Goal: Task Accomplishment & Management: Use online tool/utility

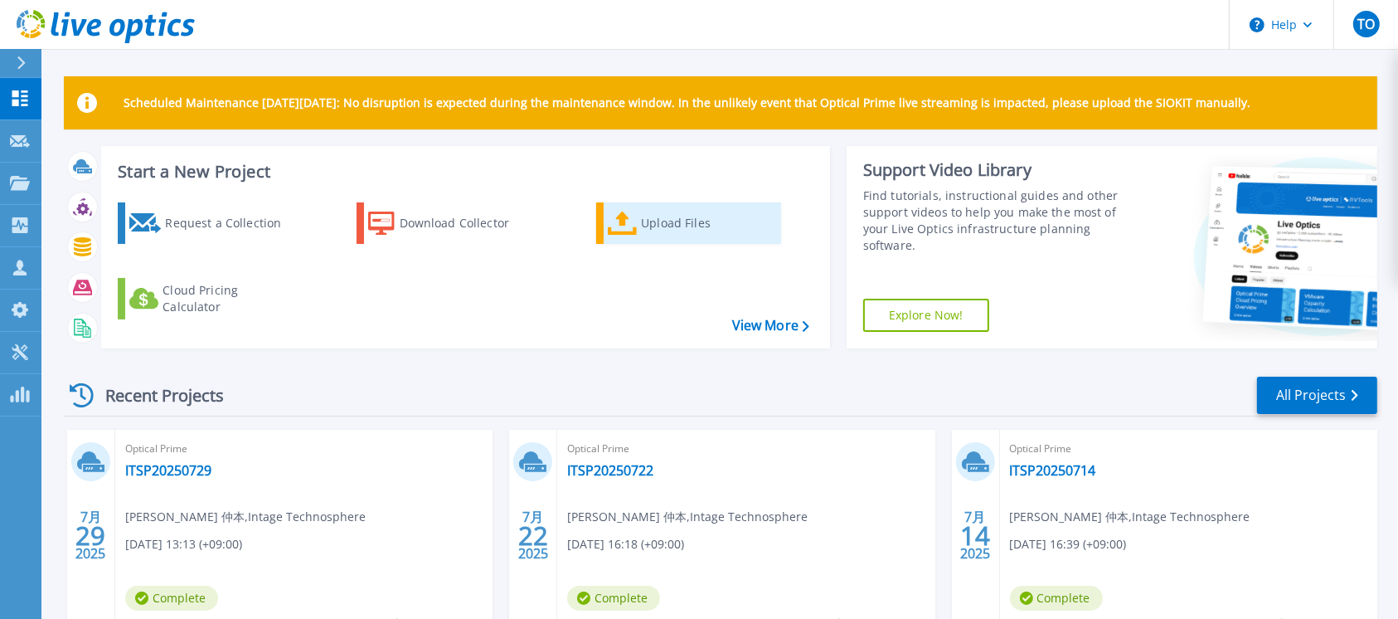
click at [634, 223] on icon at bounding box center [623, 223] width 30 height 24
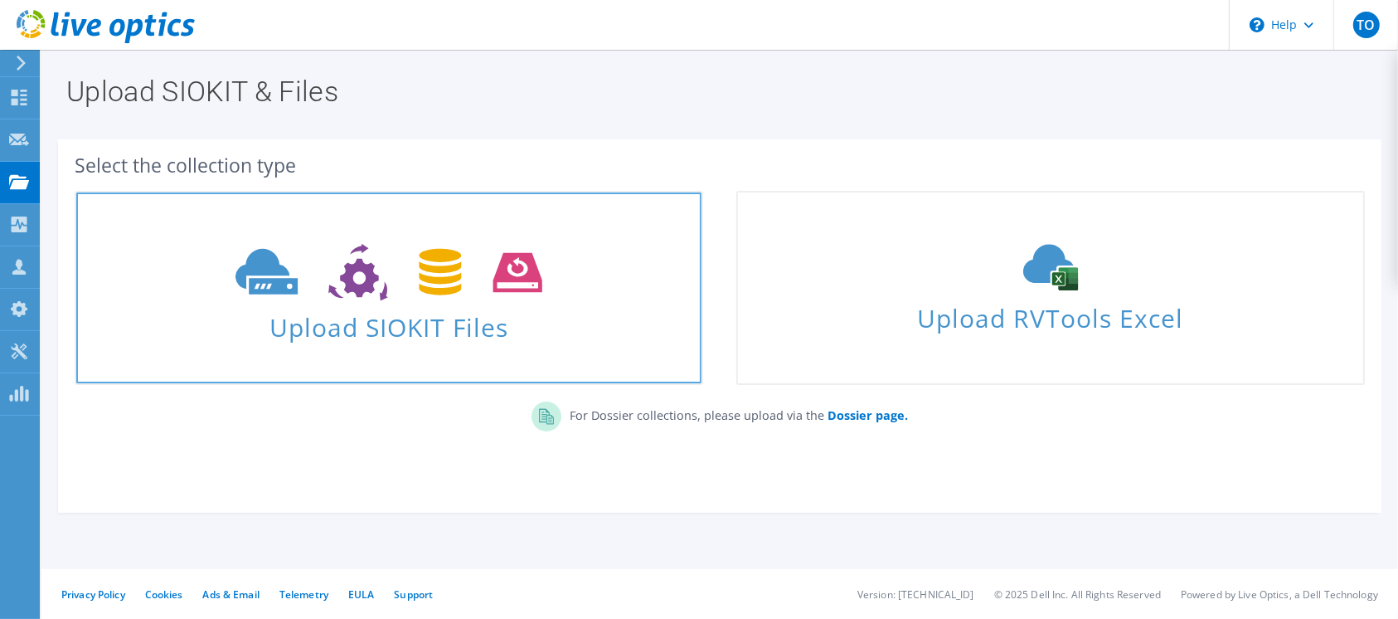
click at [498, 260] on icon at bounding box center [389, 272] width 306 height 57
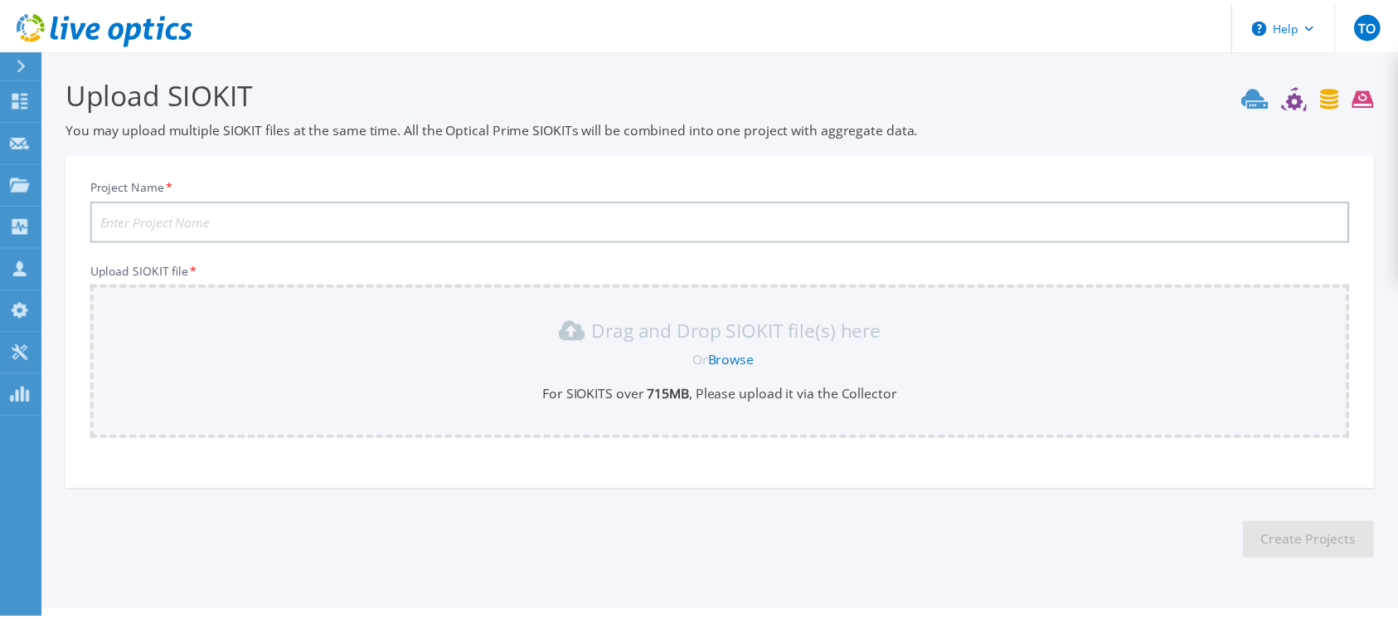
scroll to position [41, 0]
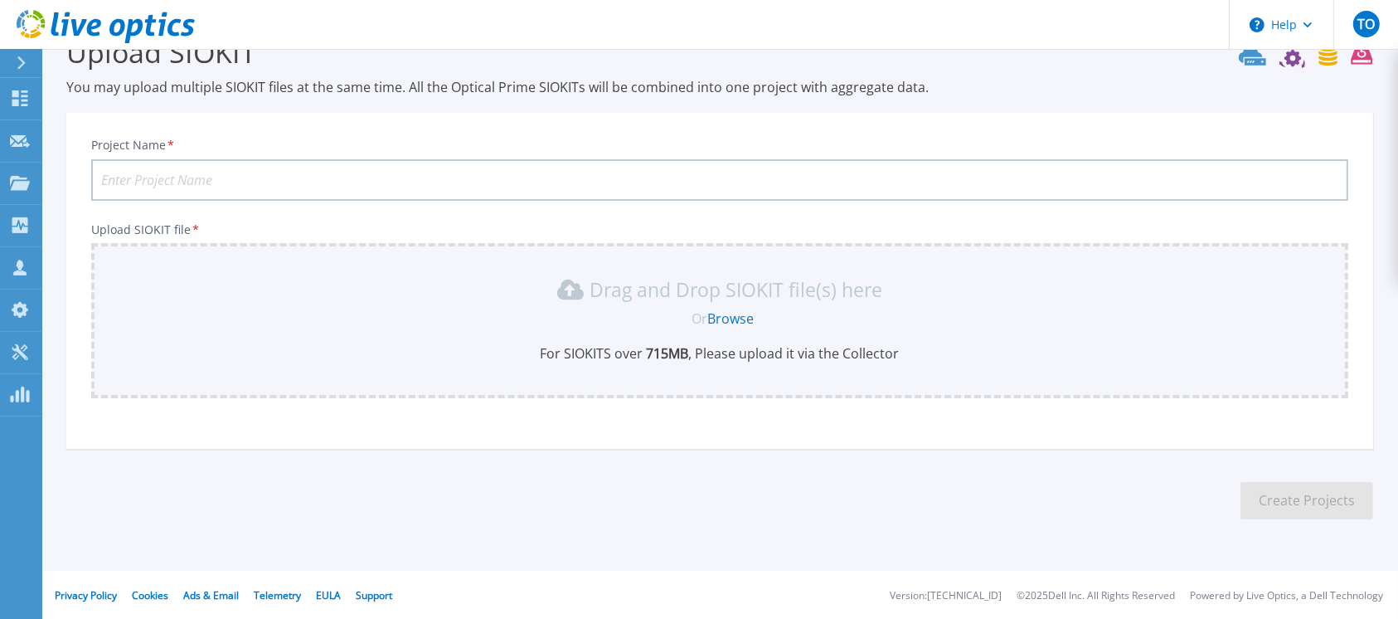
click at [723, 320] on link "Browse" at bounding box center [731, 318] width 46 height 18
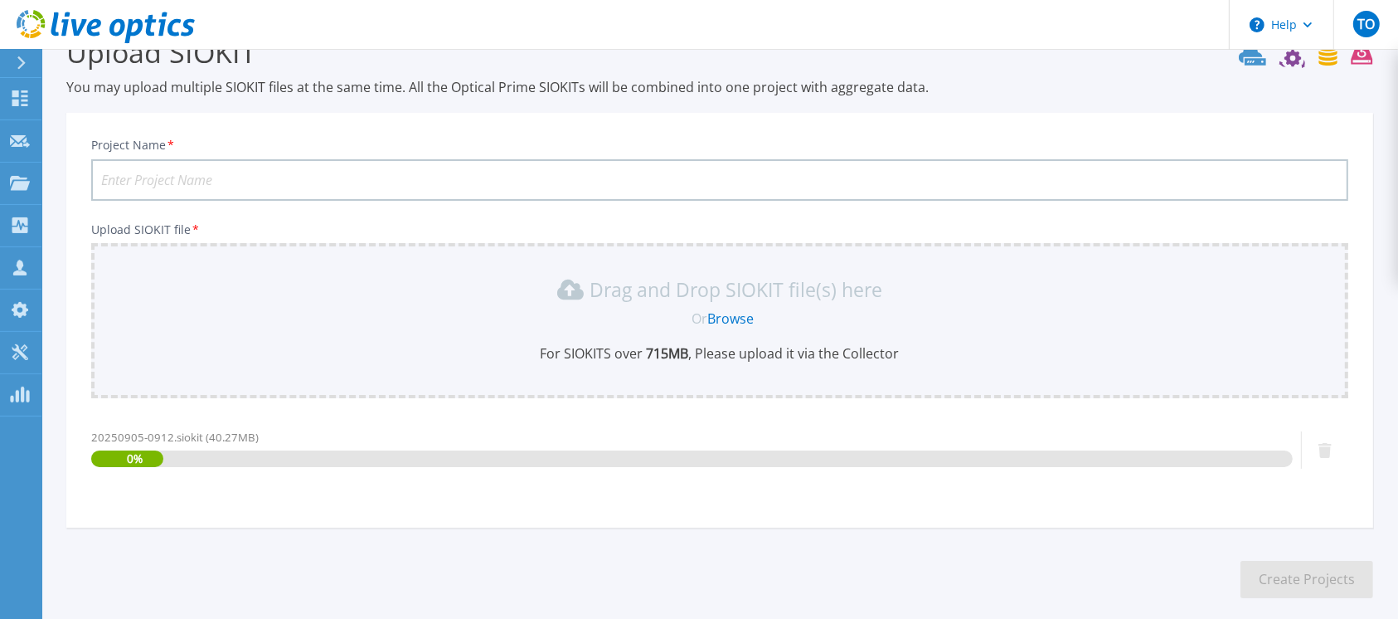
scroll to position [119, 0]
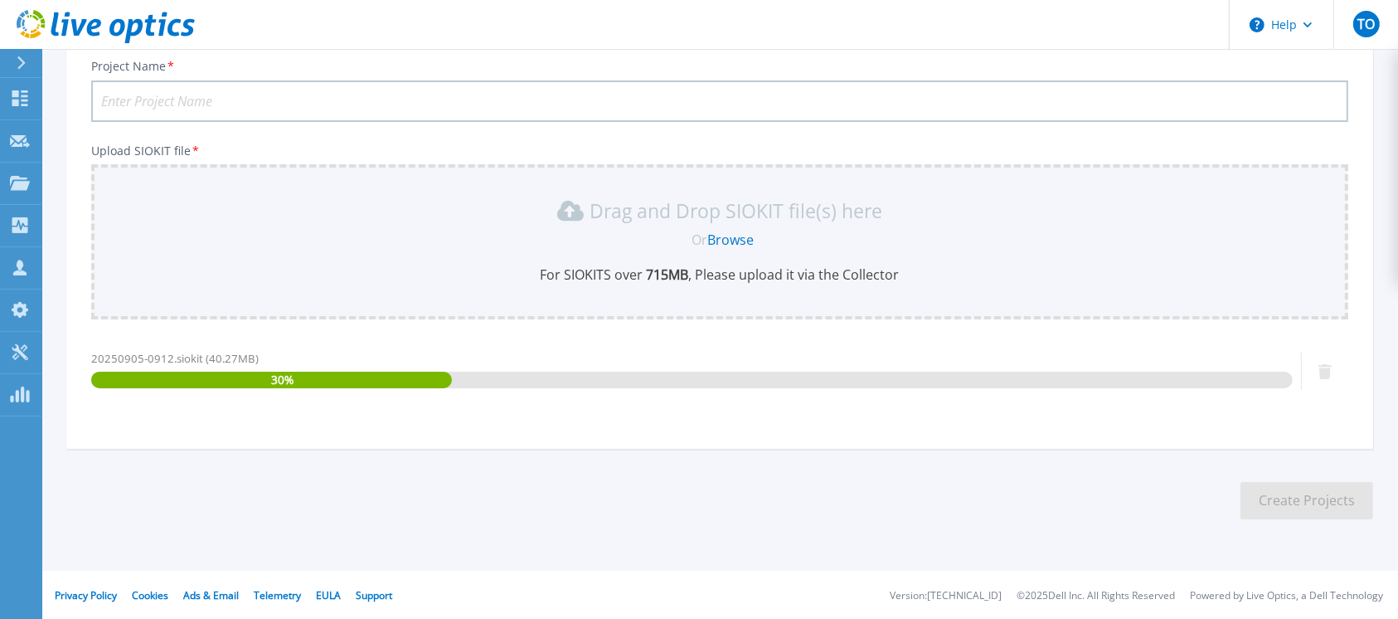
click at [335, 93] on input "Project Name *" at bounding box center [719, 100] width 1257 height 41
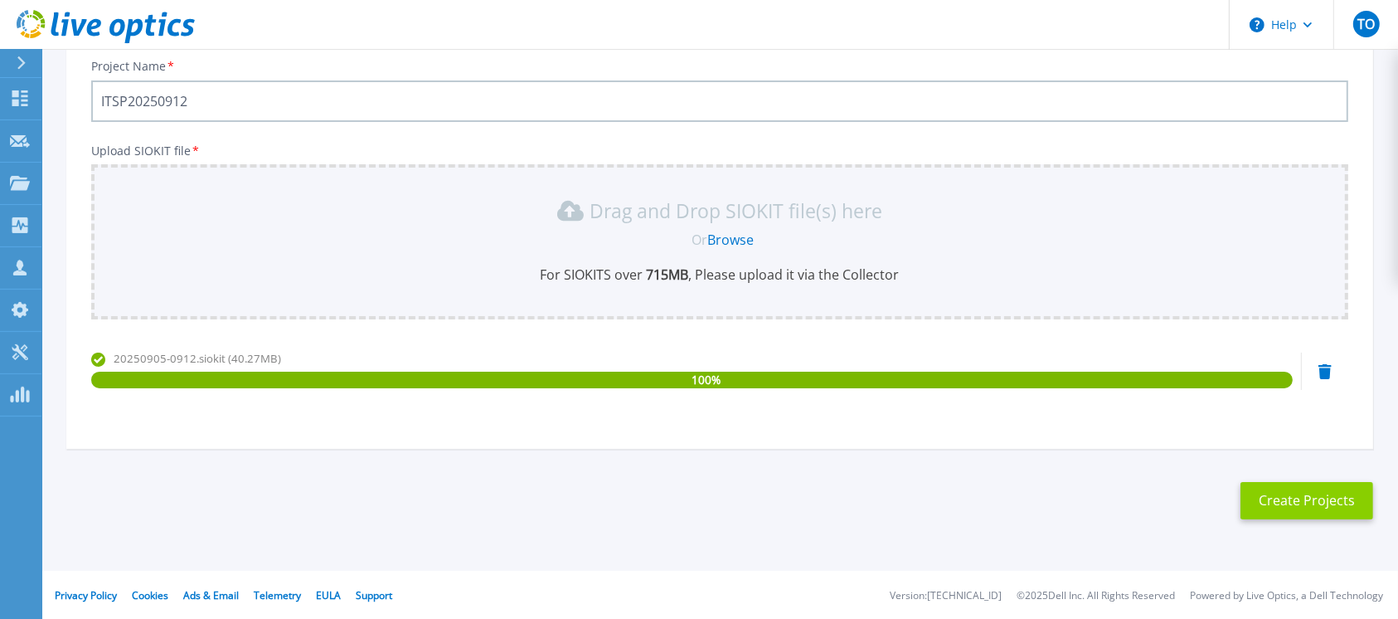
type input "ITSP20250912"
click at [1318, 493] on button "Create Projects" at bounding box center [1307, 500] width 133 height 37
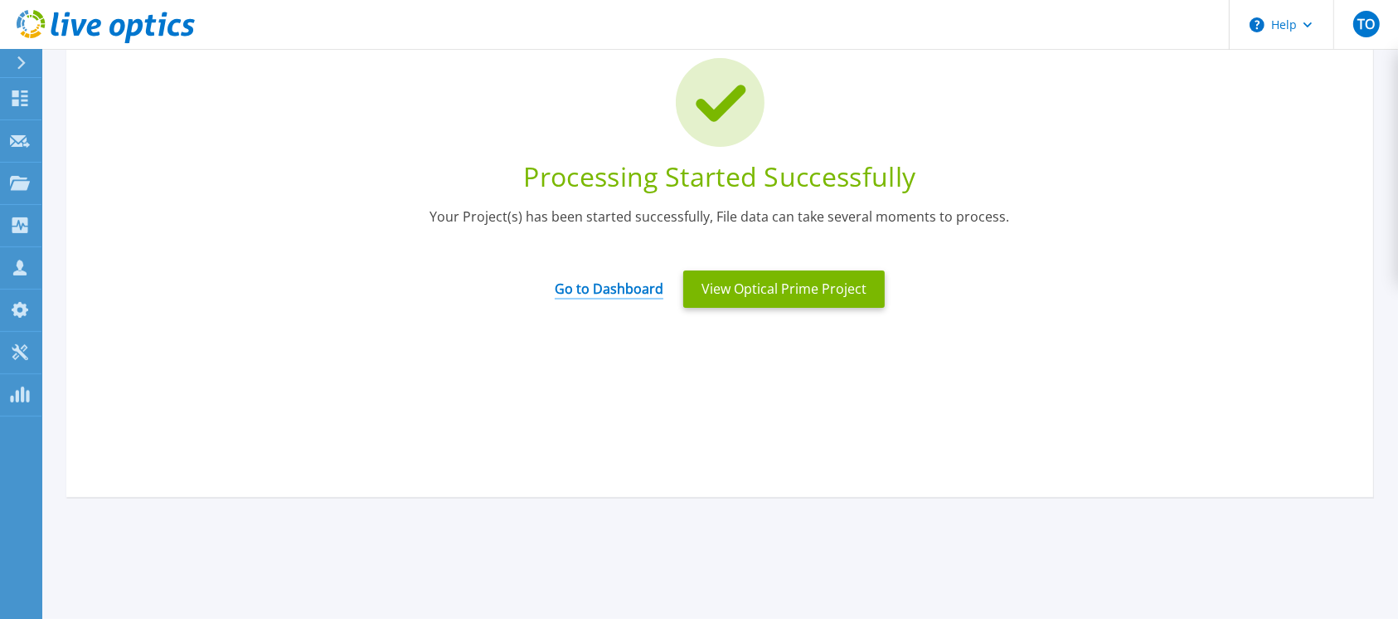
click at [597, 289] on link "Go to Dashboard" at bounding box center [609, 283] width 109 height 32
